Goal: Use online tool/utility: Utilize a website feature to perform a specific function

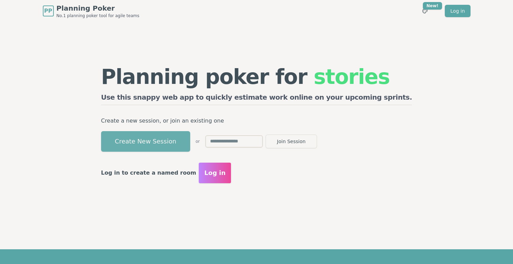
click at [190, 144] on button "Create New Session" at bounding box center [145, 141] width 89 height 21
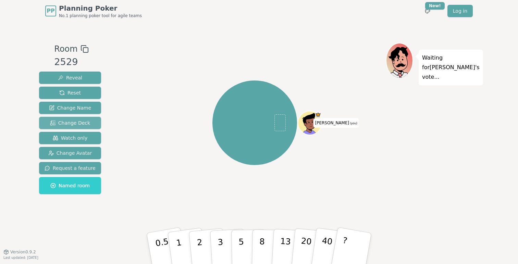
click at [82, 124] on span "Change Deck" at bounding box center [70, 123] width 40 height 7
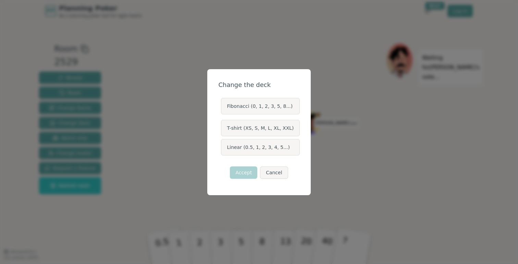
click at [268, 148] on label "Linear (0.5, 1, 2, 3, 4, 5...)" at bounding box center [260, 147] width 78 height 16
click at [223, 148] on button "Linear (0.5, 1, 2, 3, 4, 5...)" at bounding box center [220, 147] width 5 height 5
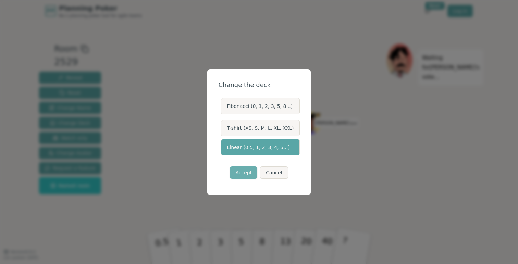
click at [251, 169] on button "Accept" at bounding box center [243, 173] width 27 height 12
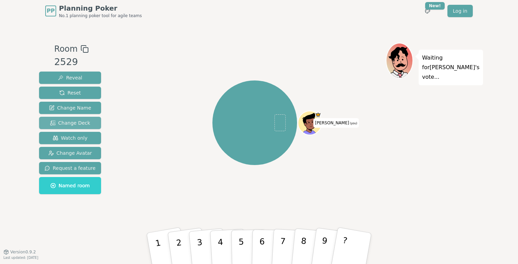
click at [75, 124] on span "Change Deck" at bounding box center [70, 123] width 40 height 7
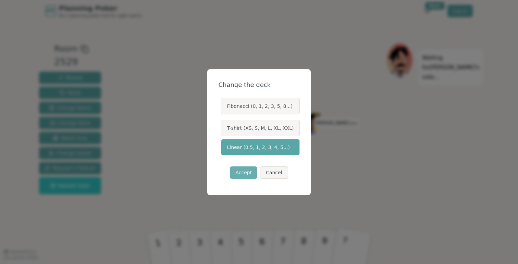
click at [241, 174] on button "Accept" at bounding box center [243, 173] width 27 height 12
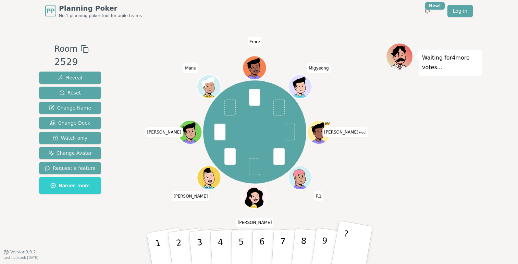
click at [358, 245] on button "?" at bounding box center [351, 248] width 43 height 57
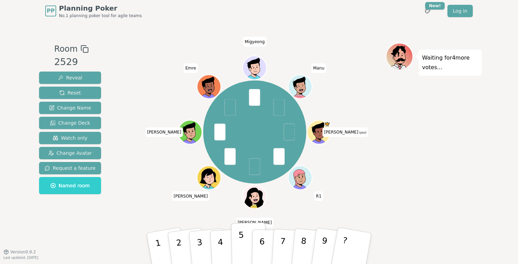
click at [238, 246] on button "5" at bounding box center [248, 249] width 35 height 52
click at [264, 245] on p "6" at bounding box center [262, 248] width 6 height 37
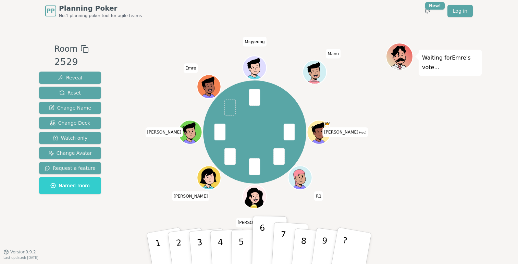
click at [281, 246] on p "7" at bounding box center [283, 248] width 8 height 37
click at [372, 200] on div "[PERSON_NAME] (you) R1 [PERSON_NAME] [PERSON_NAME] Emre Migyeong Manu" at bounding box center [255, 132] width 262 height 154
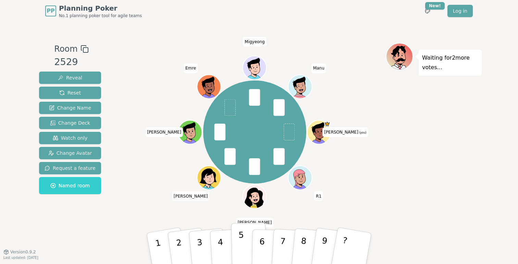
click at [239, 247] on p "5" at bounding box center [242, 248] width 6 height 37
